Goal: Information Seeking & Learning: Compare options

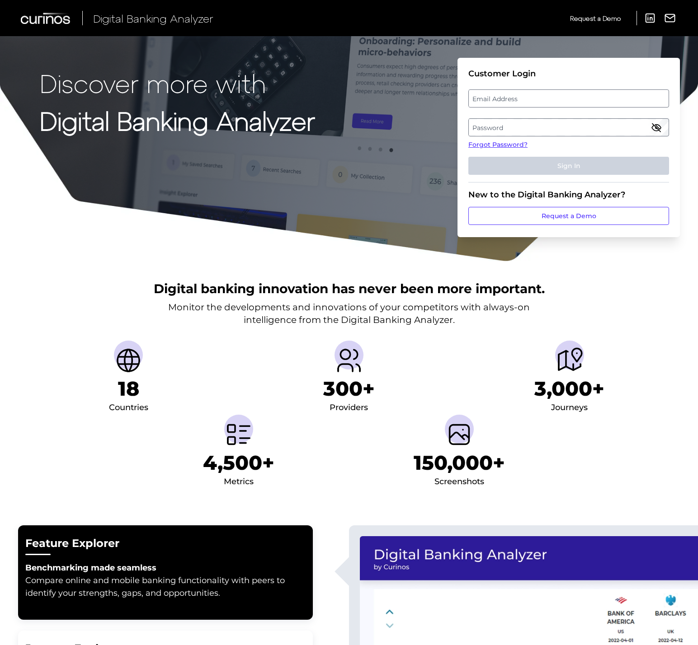
click at [533, 100] on label "Email Address" at bounding box center [568, 98] width 199 height 16
click at [533, 100] on input "email" at bounding box center [568, 98] width 201 height 18
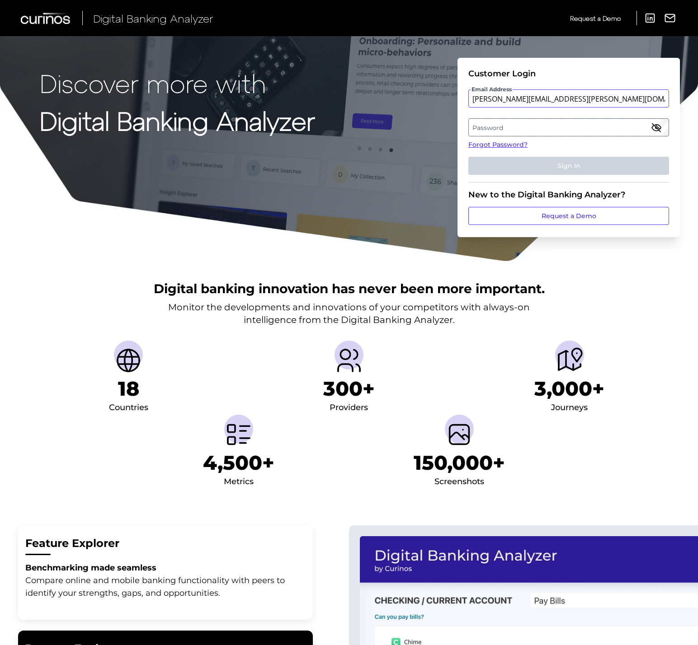
type input "mitali.kripalani@aexp.com"
click at [637, 129] on label "Password" at bounding box center [568, 127] width 199 height 16
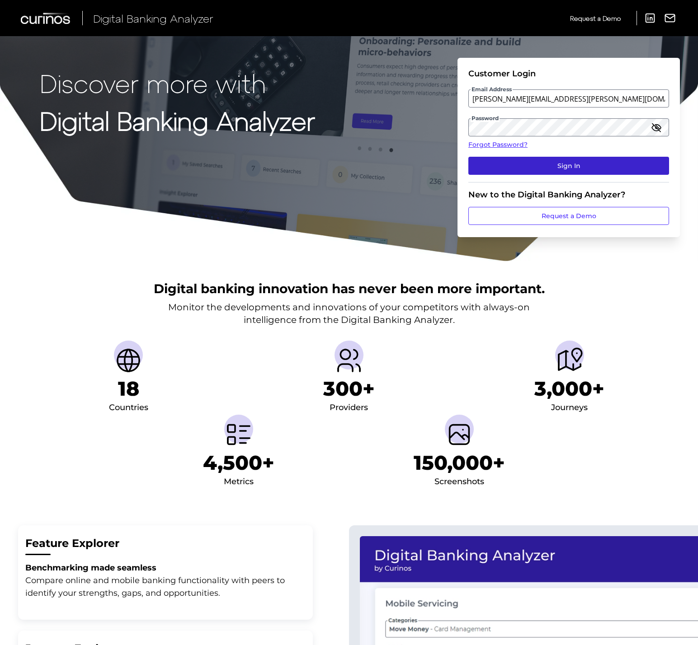
click at [587, 158] on button "Sign In" at bounding box center [568, 166] width 201 height 18
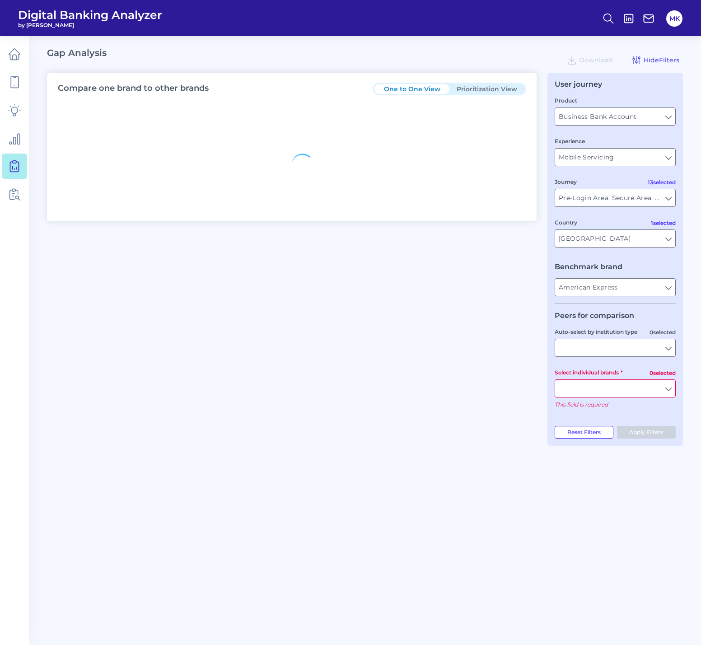
type input "All Select individual brands"
type input "All Countries"
type input "All Journeys"
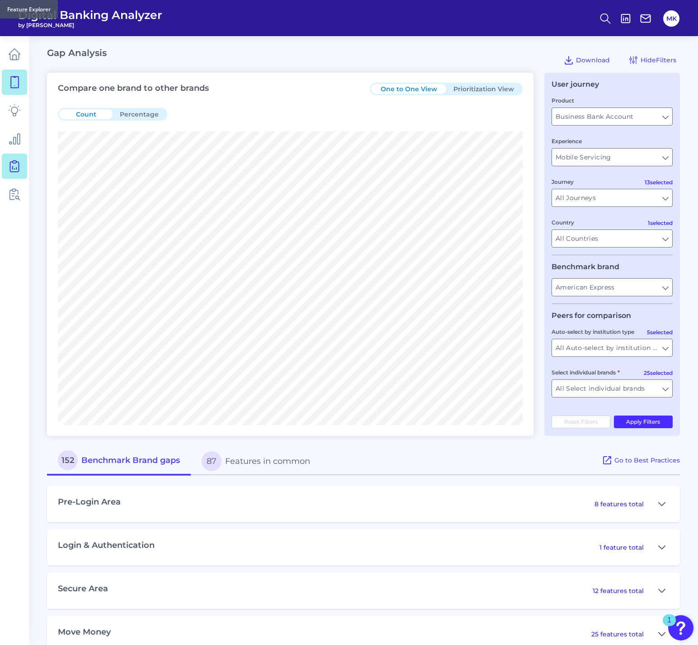
drag, startPoint x: 685, startPoint y: 347, endPoint x: 17, endPoint y: 84, distance: 717.3
click at [17, 84] on icon at bounding box center [14, 82] width 13 height 13
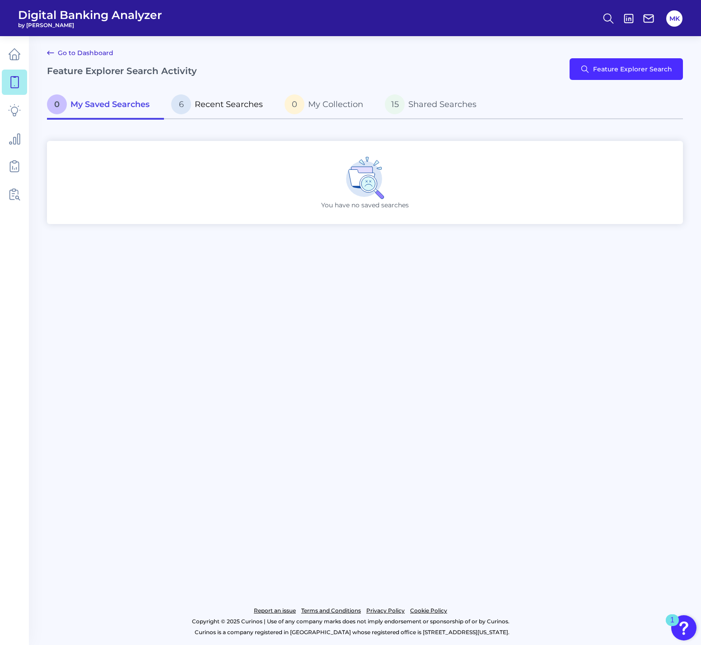
click at [207, 104] on span "Recent Searches" at bounding box center [229, 104] width 68 height 10
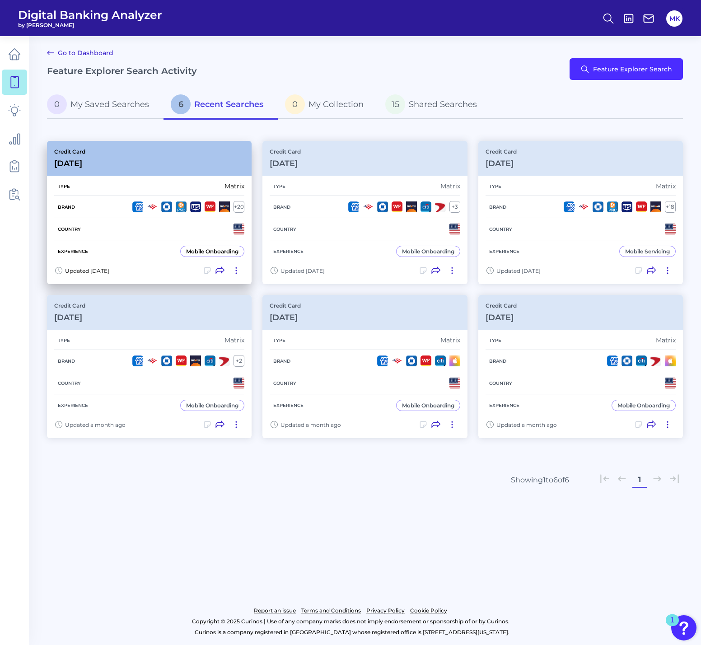
click at [206, 197] on div "Brand + 20" at bounding box center [149, 207] width 190 height 22
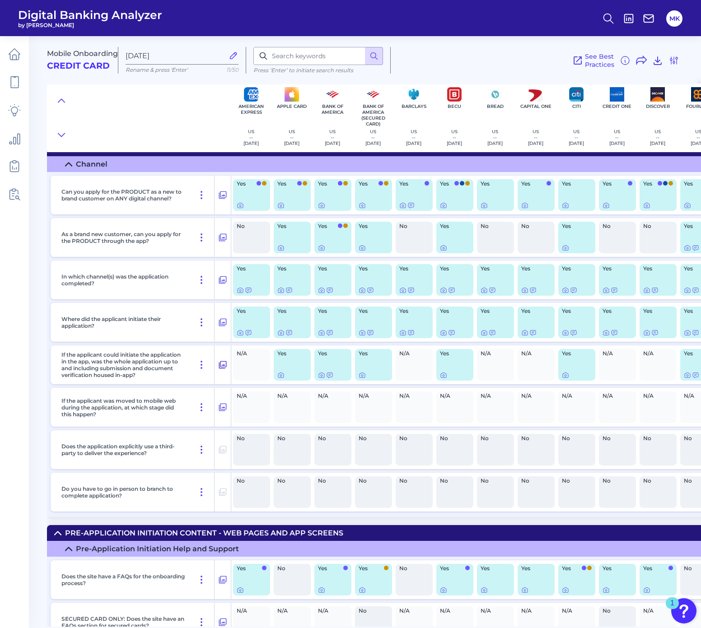
scroll to position [0, 0]
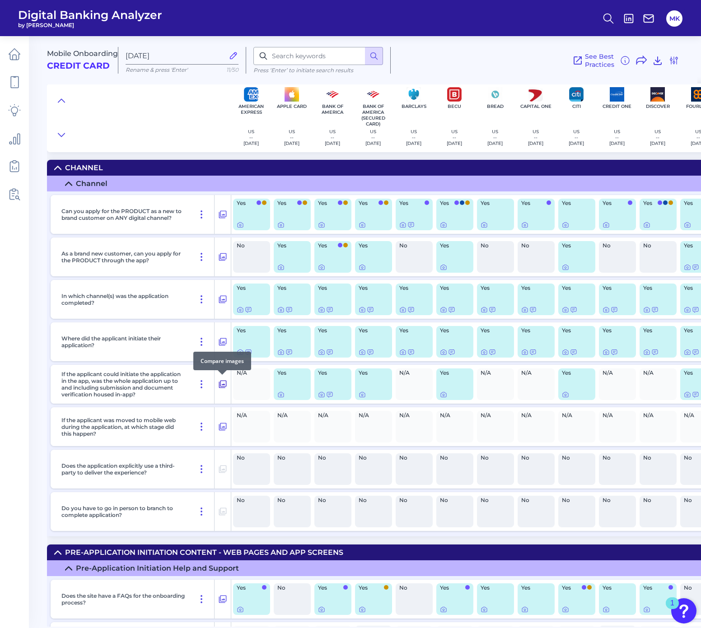
click at [228, 382] on button at bounding box center [223, 384] width 16 height 14
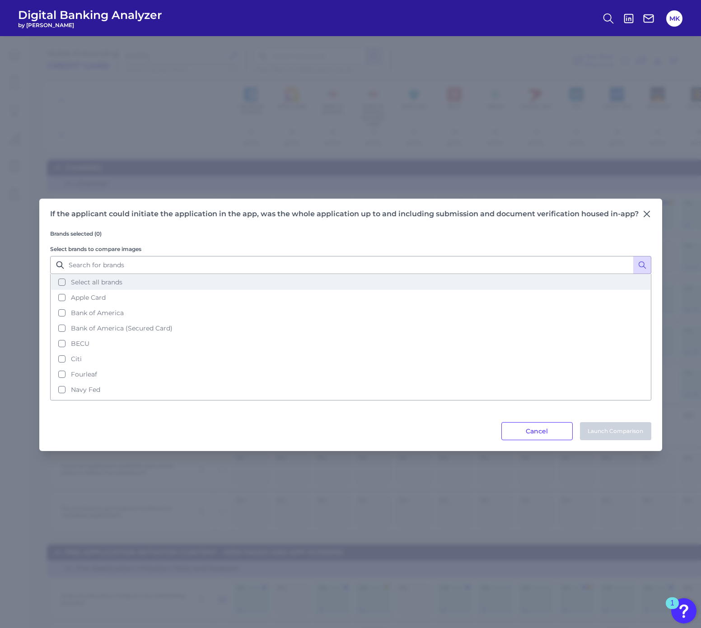
click at [277, 278] on button "Select all brands" at bounding box center [351, 282] width 600 height 15
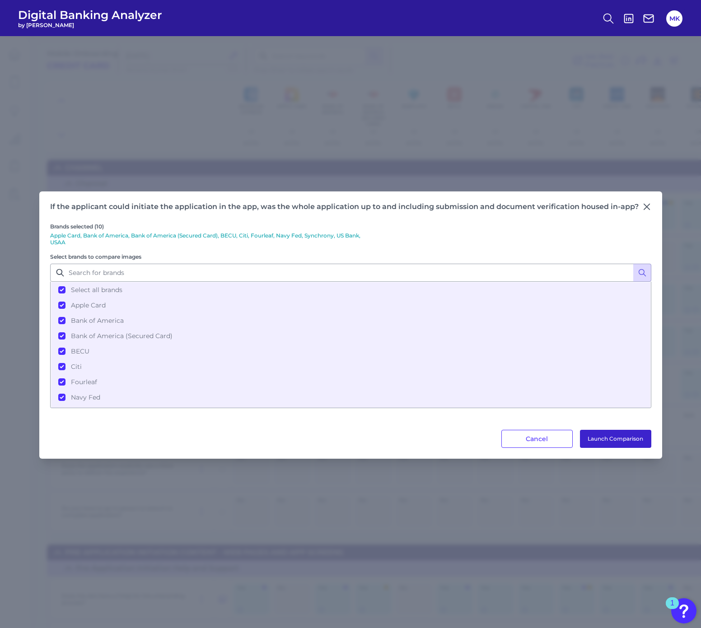
click at [616, 440] on button "Launch Comparison" at bounding box center [615, 439] width 71 height 18
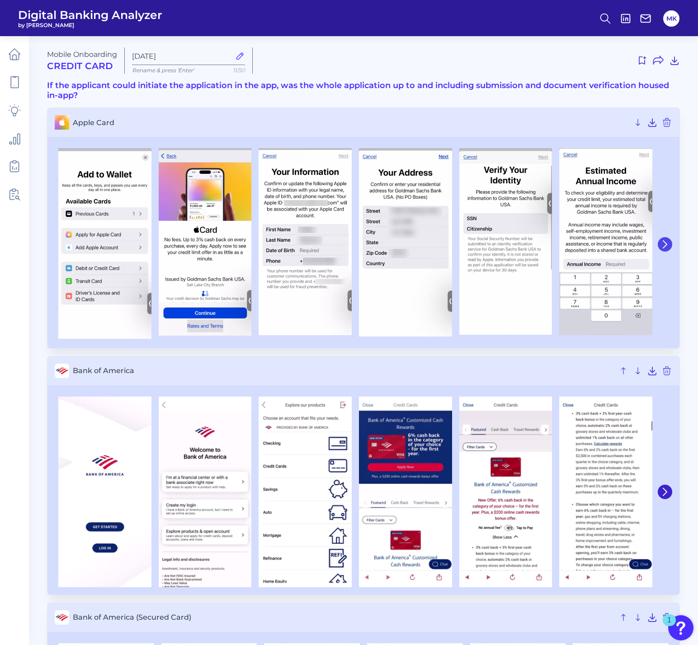
drag, startPoint x: 666, startPoint y: 251, endPoint x: 665, endPoint y: 245, distance: 6.0
click at [665, 245] on icon at bounding box center [665, 244] width 4 height 7
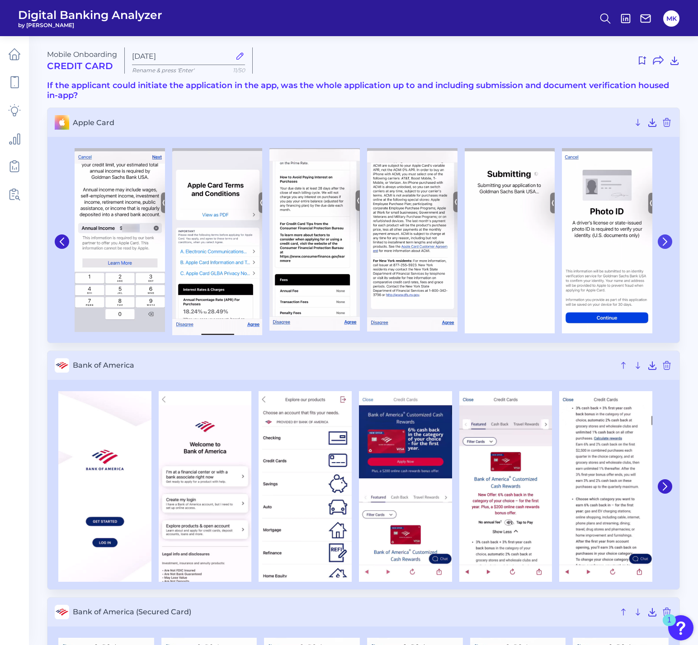
click at [665, 244] on icon at bounding box center [665, 242] width 8 height 8
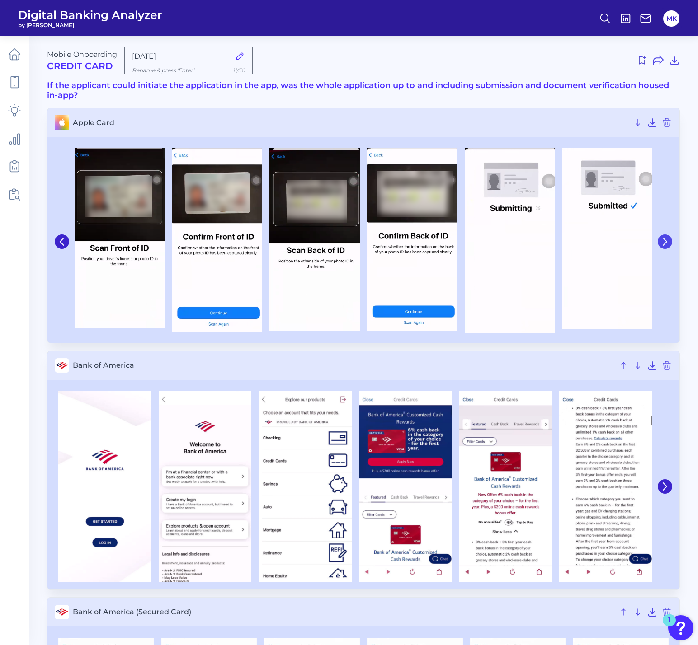
click at [665, 244] on icon at bounding box center [665, 242] width 8 height 8
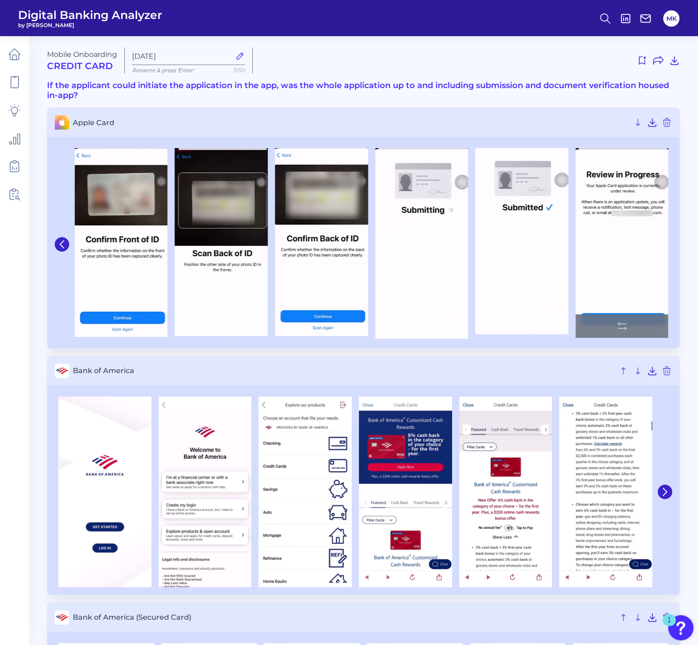
click at [648, 264] on img at bounding box center [621, 243] width 93 height 190
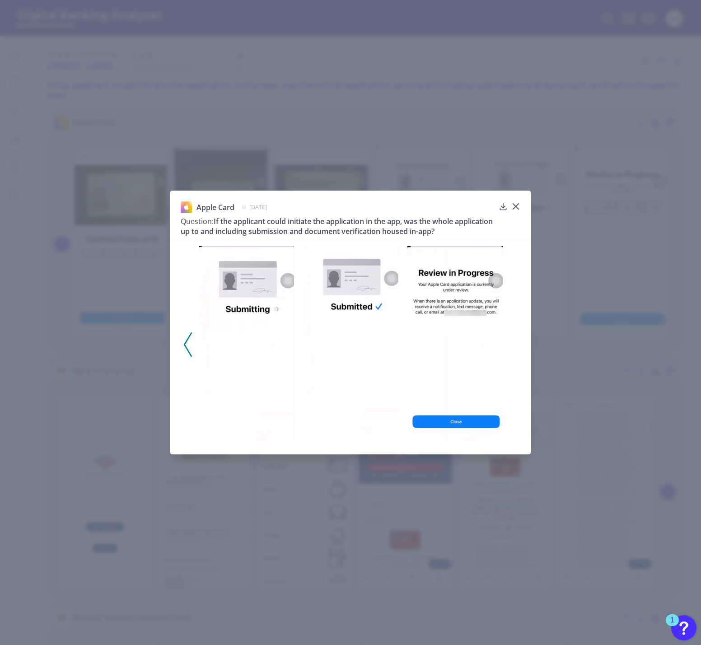
click at [450, 328] on img at bounding box center [455, 343] width 95 height 195
drag, startPoint x: 450, startPoint y: 328, endPoint x: 450, endPoint y: 281, distance: 47.0
click at [450, 281] on img at bounding box center [455, 343] width 95 height 195
click at [518, 202] on icon at bounding box center [515, 206] width 9 height 9
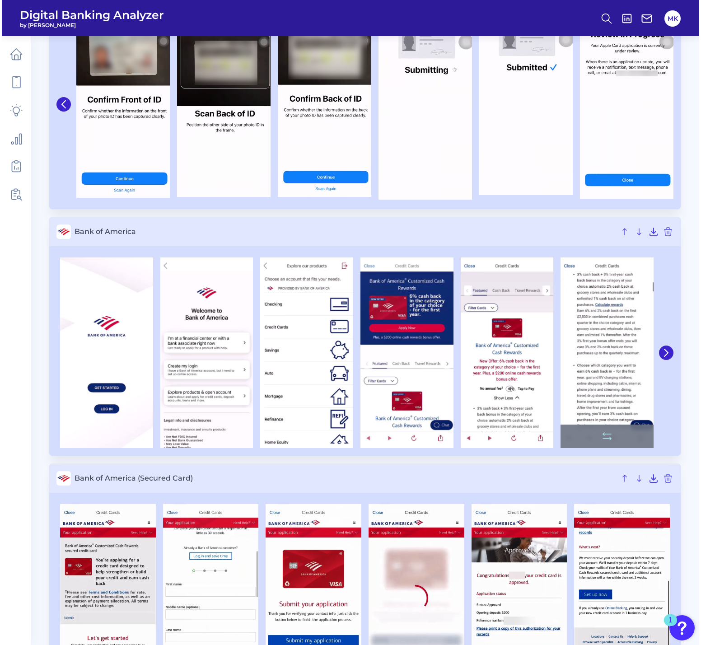
scroll to position [160, 0]
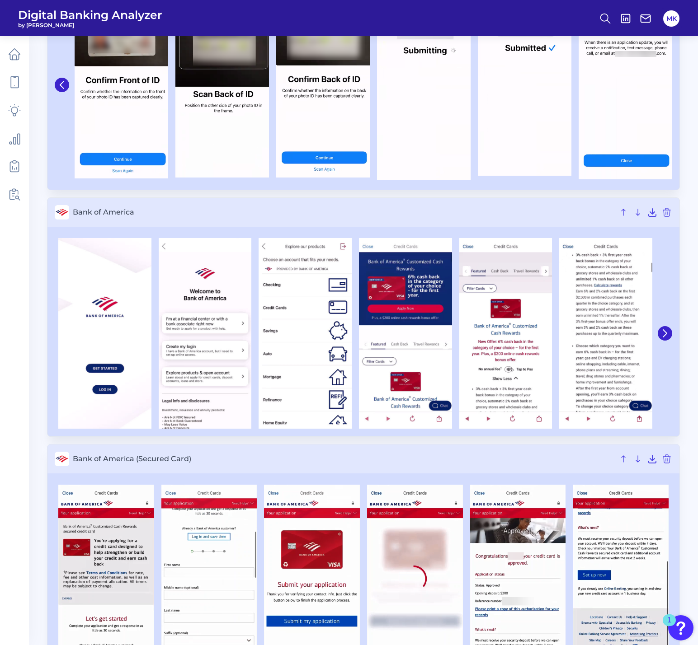
click at [664, 342] on div at bounding box center [664, 333] width 16 height 199
click at [666, 330] on icon at bounding box center [665, 333] width 8 height 8
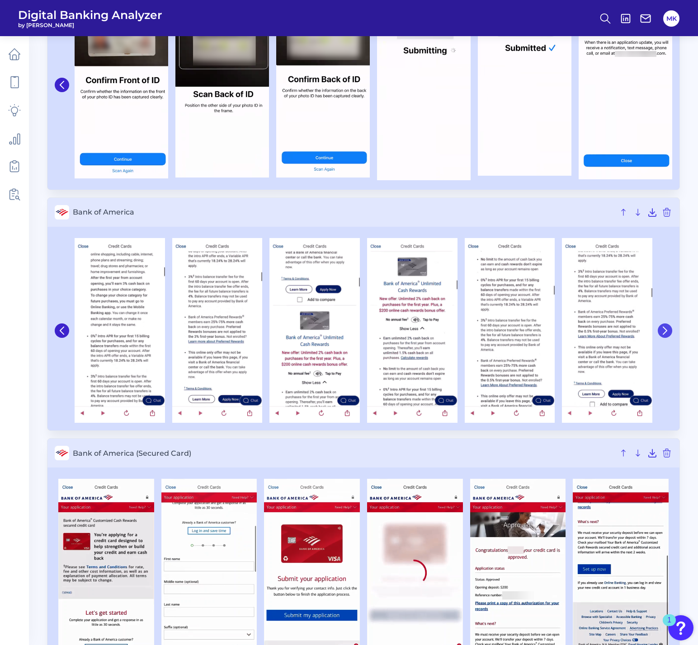
click at [666, 330] on icon at bounding box center [665, 330] width 4 height 7
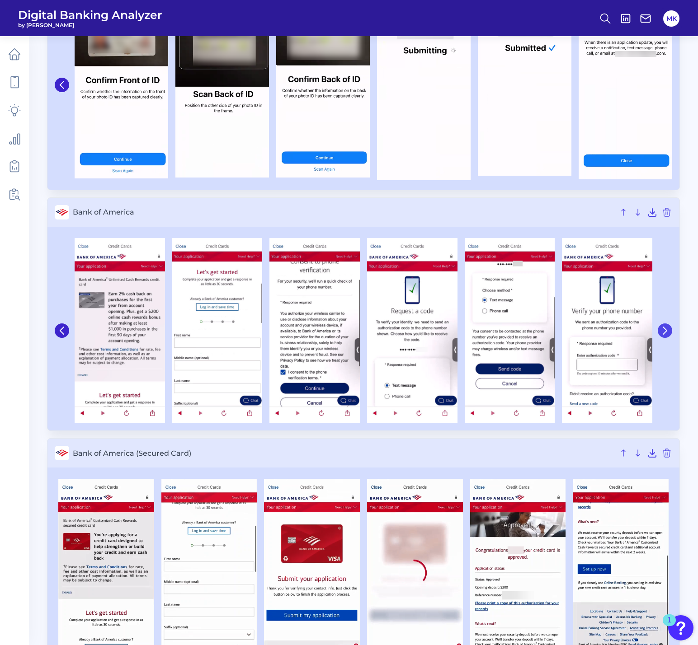
click at [666, 330] on icon at bounding box center [665, 330] width 4 height 7
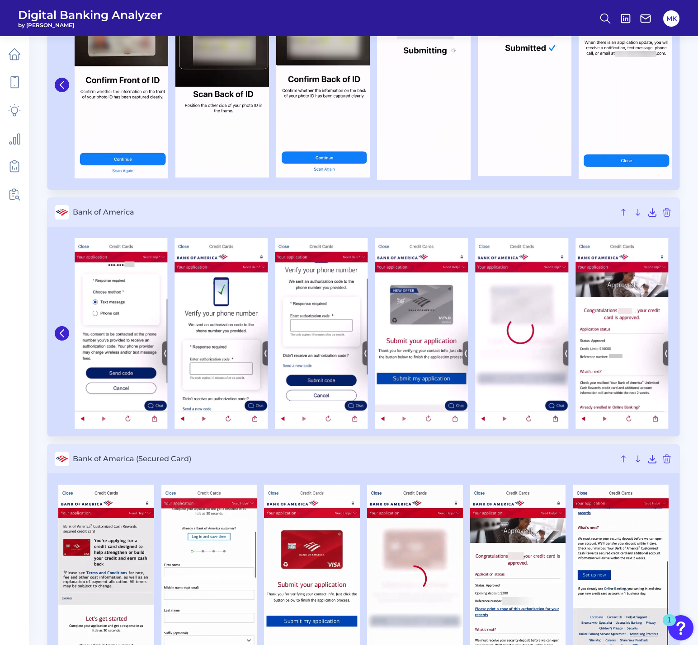
click at [666, 330] on img at bounding box center [621, 333] width 93 height 191
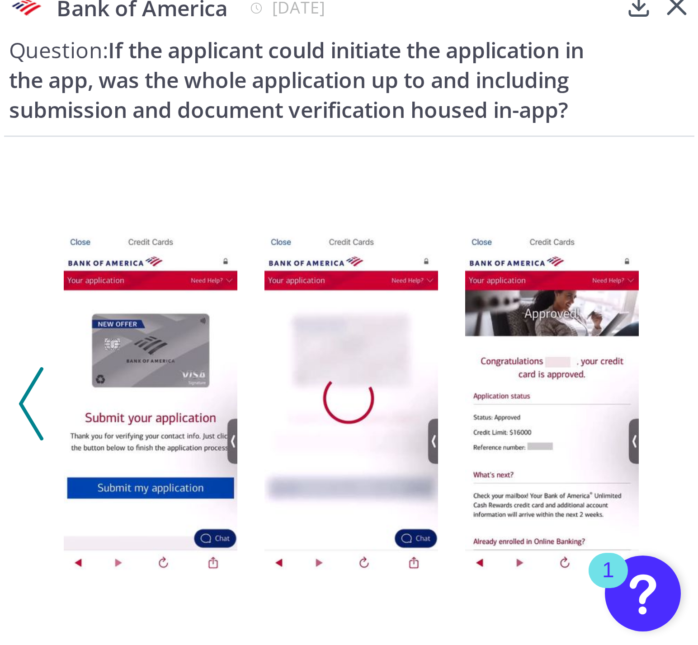
scroll to position [466, 0]
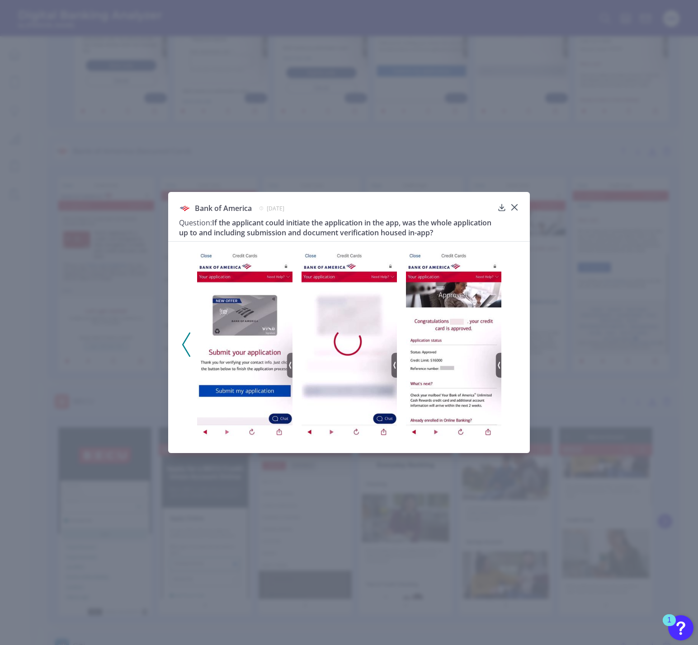
click at [514, 16] on div "Bank of America [DATE] Question: If the applicant could initiate the applicatio…" at bounding box center [349, 322] width 698 height 645
click at [515, 211] on div at bounding box center [514, 214] width 9 height 9
drag, startPoint x: 513, startPoint y: 197, endPoint x: 513, endPoint y: 203, distance: 5.9
click at [513, 203] on icon at bounding box center [514, 207] width 9 height 9
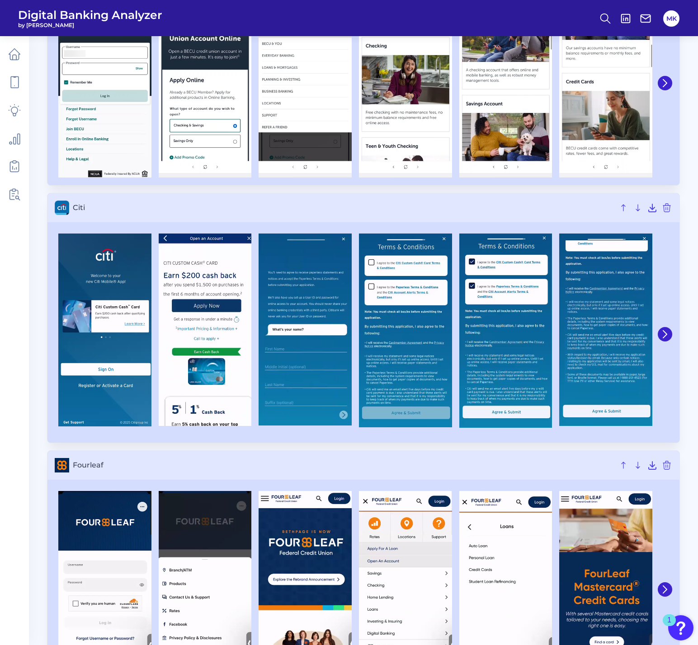
scroll to position [904, 0]
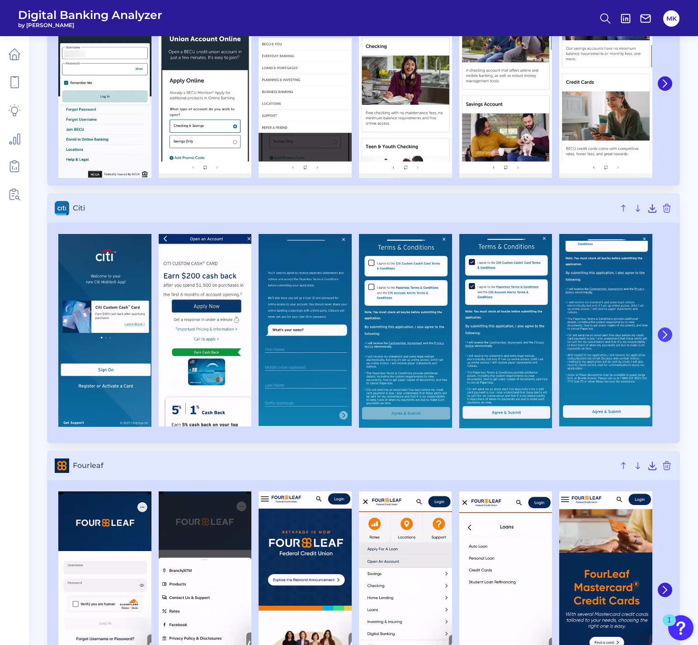
click at [669, 337] on icon at bounding box center [665, 335] width 8 height 8
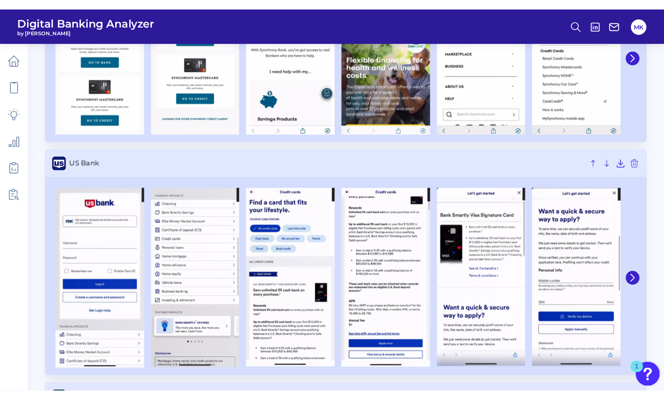
scroll to position [1832, 0]
